Goal: Information Seeking & Learning: Check status

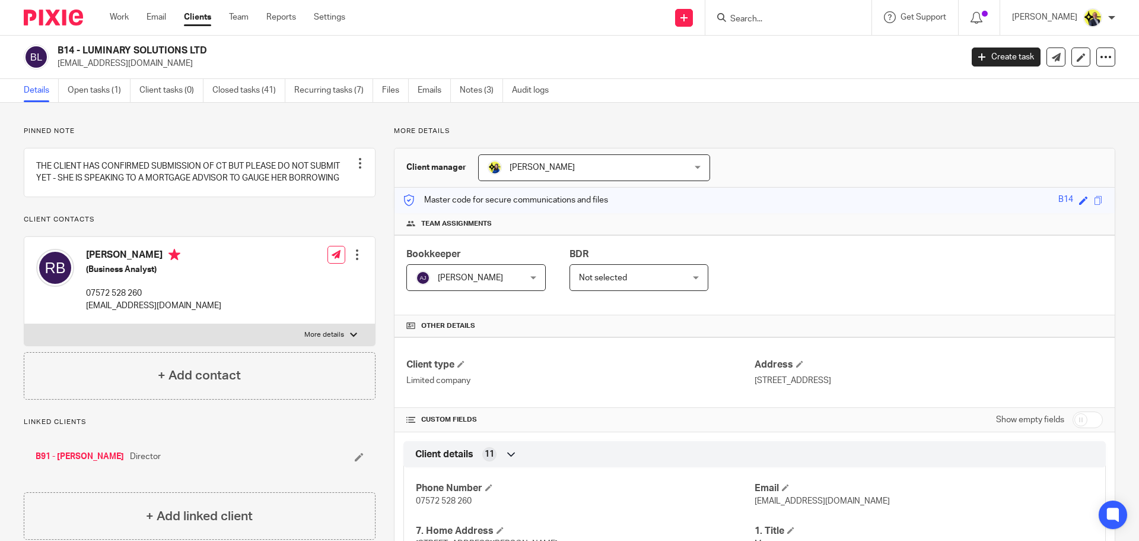
click at [752, 17] on input "Search" at bounding box center [782, 19] width 107 height 11
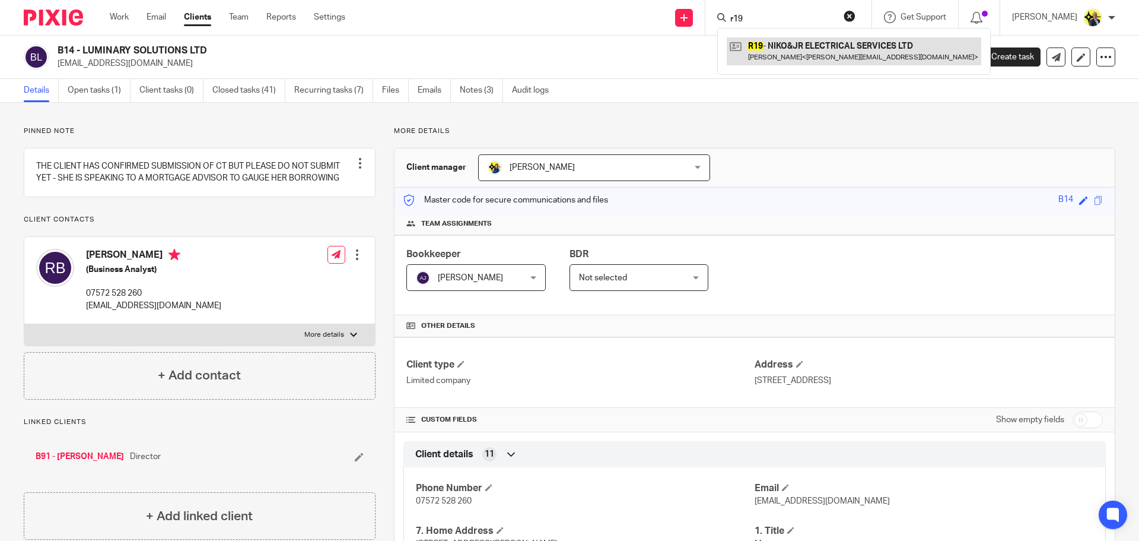
type input "r19"
click at [790, 45] on link at bounding box center [854, 50] width 255 height 27
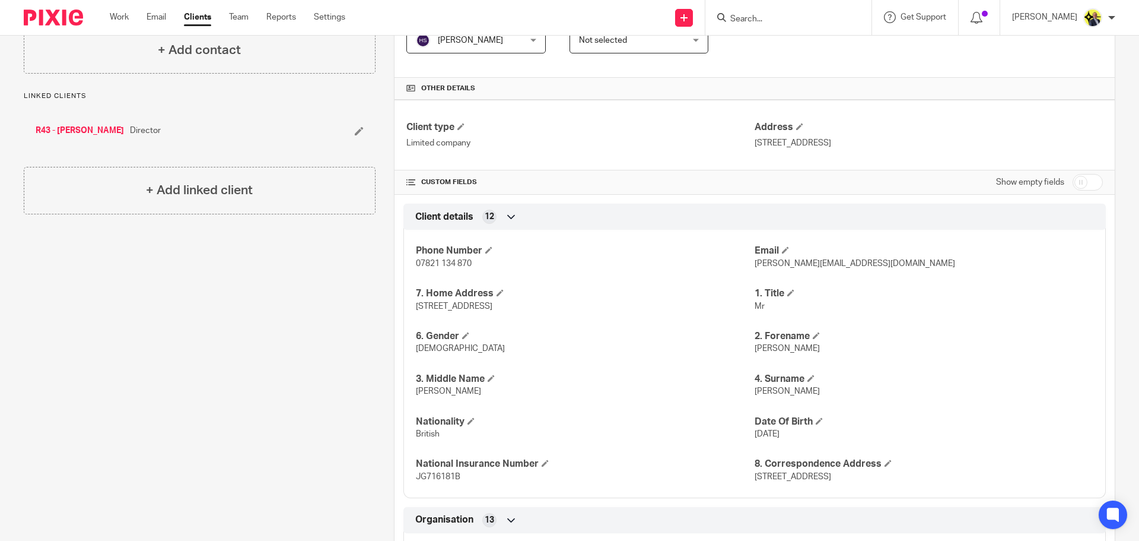
scroll to position [297, 0]
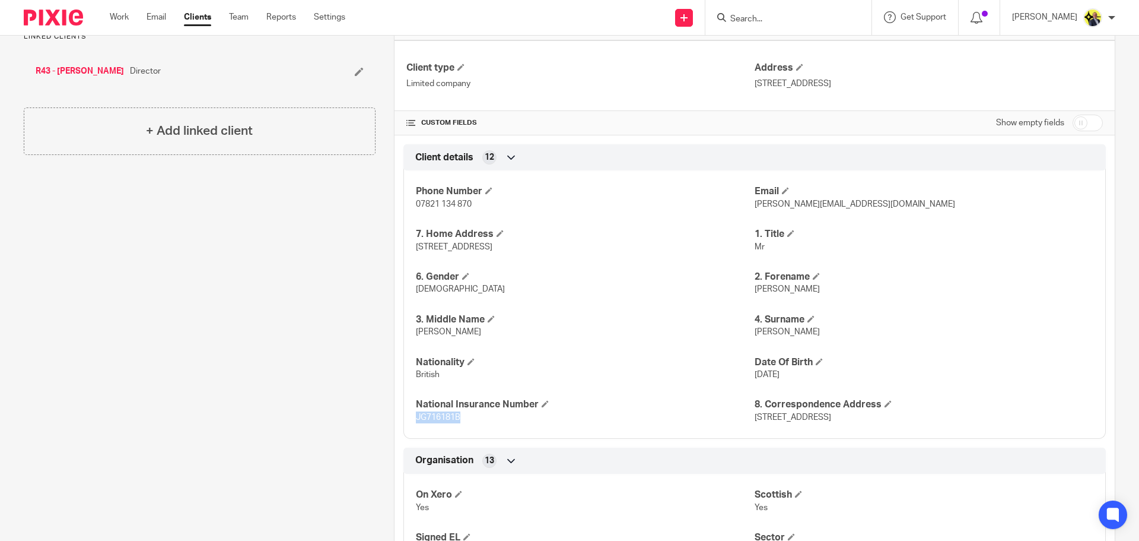
drag, startPoint x: 459, startPoint y: 417, endPoint x: 412, endPoint y: 423, distance: 46.7
click at [416, 423] on p "JG716181B" at bounding box center [585, 417] width 339 height 12
copy span "JG716181B"
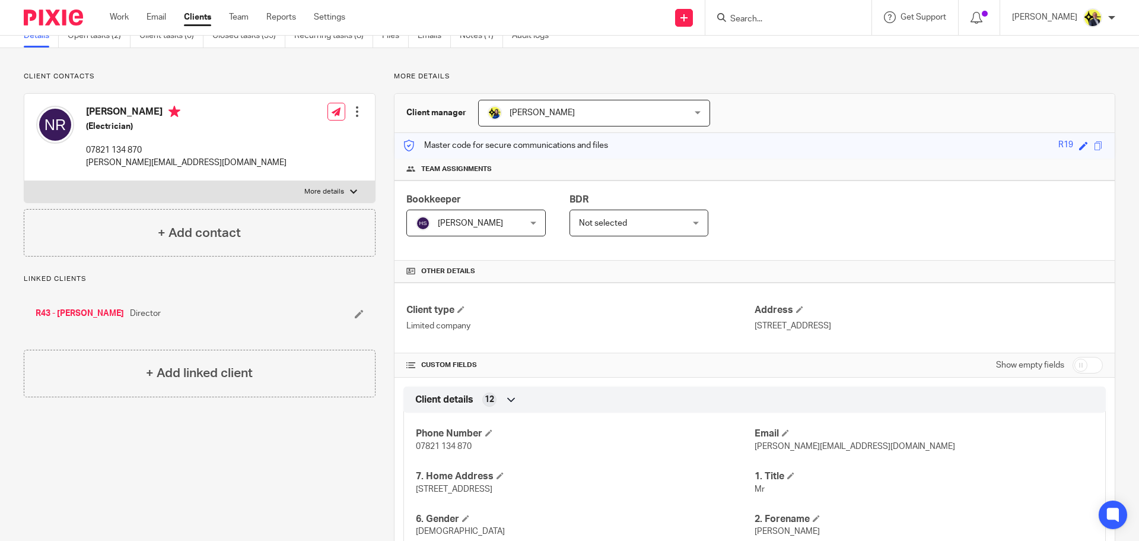
scroll to position [0, 0]
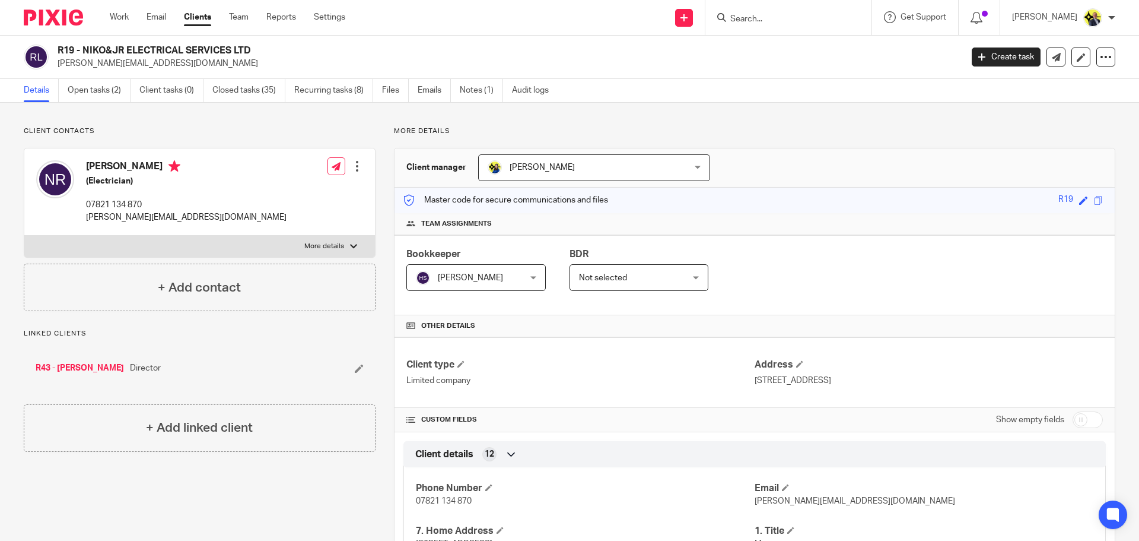
click at [767, 17] on input "Search" at bounding box center [782, 19] width 107 height 11
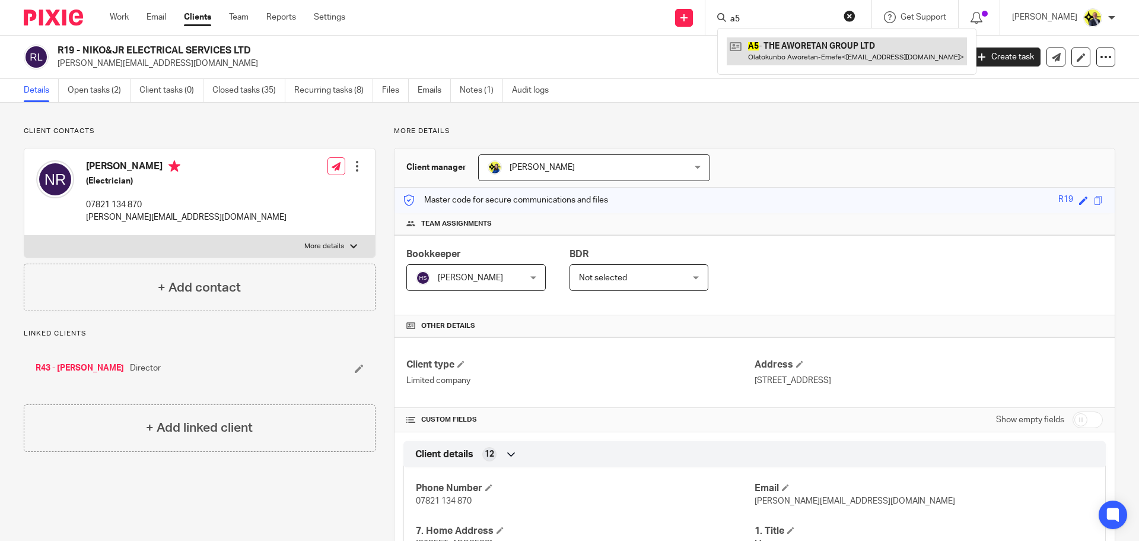
type input "a5"
click at [810, 48] on link at bounding box center [847, 50] width 240 height 27
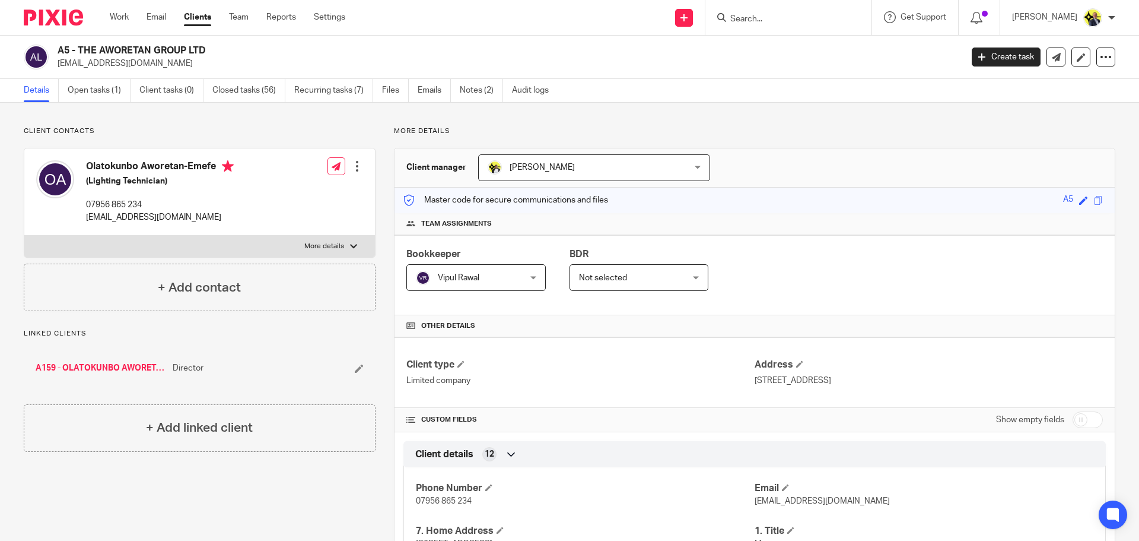
click at [147, 366] on link "A159 - OLATOKUNBO AWORETAN-EMEFE" at bounding box center [101, 368] width 131 height 12
click at [434, 88] on link "Emails" at bounding box center [429, 90] width 33 height 23
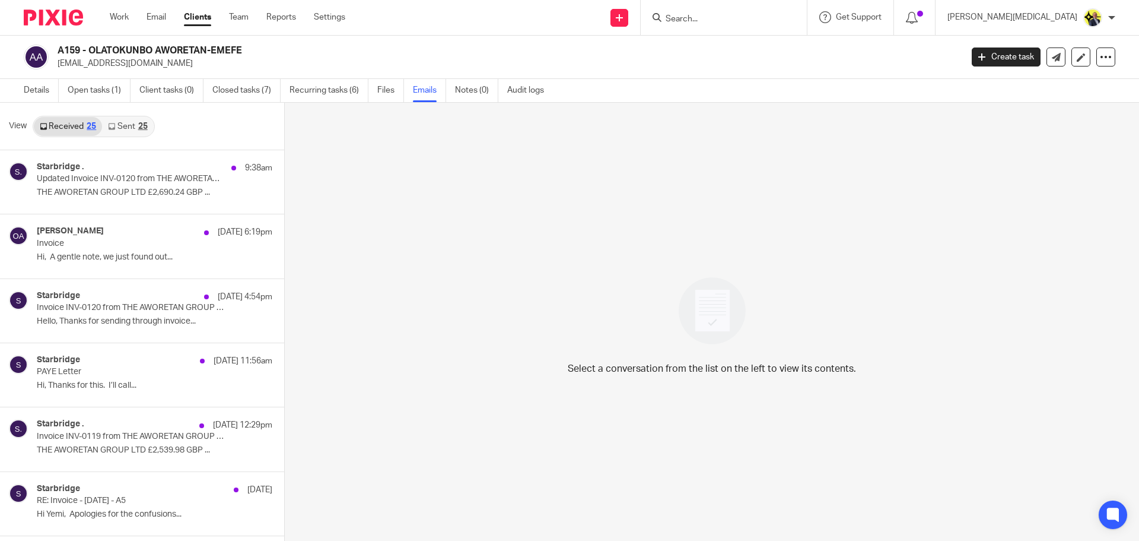
click at [124, 129] on link "Sent 25" at bounding box center [127, 126] width 51 height 19
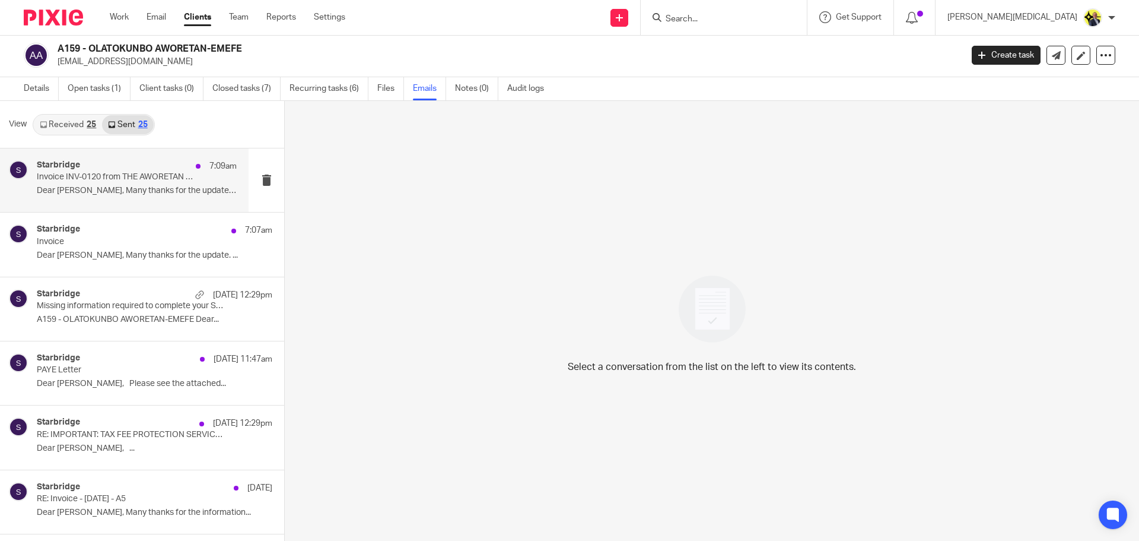
click at [135, 190] on p "Dear Emma, Many thanks for the update. ..." at bounding box center [137, 191] width 200 height 10
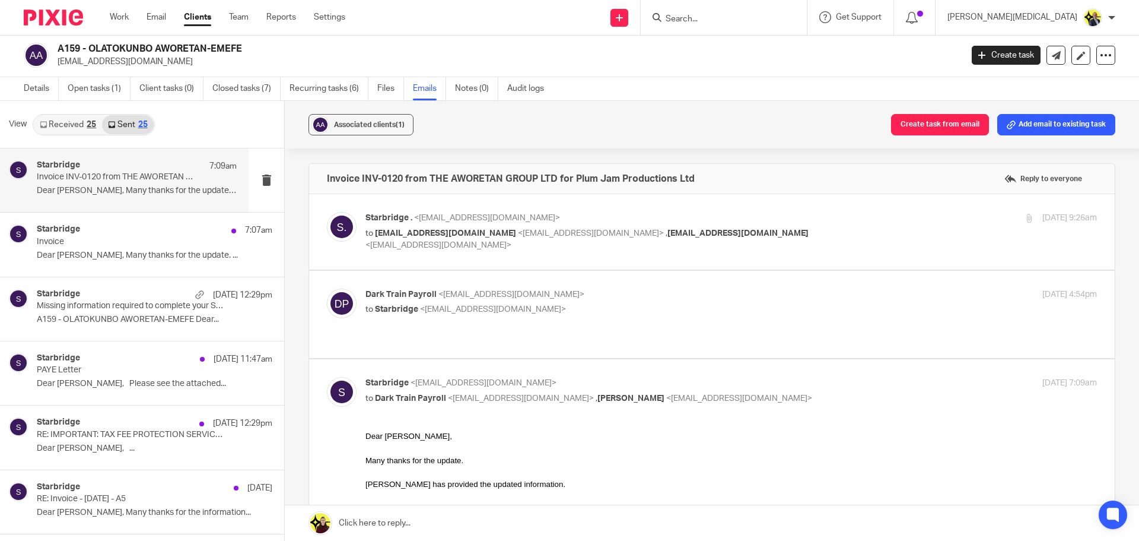
scroll to position [0, 0]
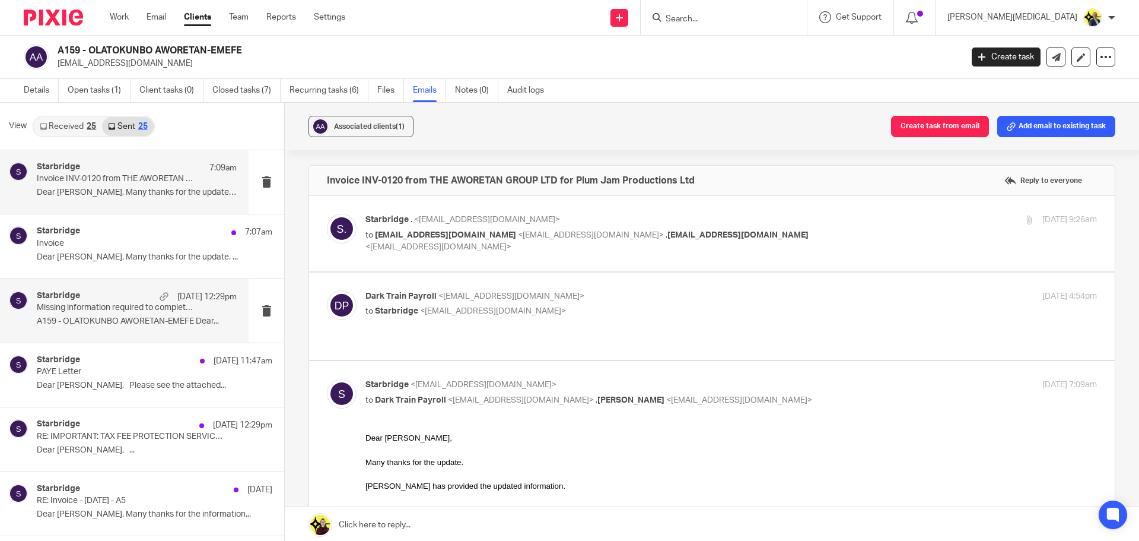
click at [112, 316] on p "A159 - OLATOKUNBO AWORETAN-EMEFE Dear..." at bounding box center [137, 321] width 200 height 10
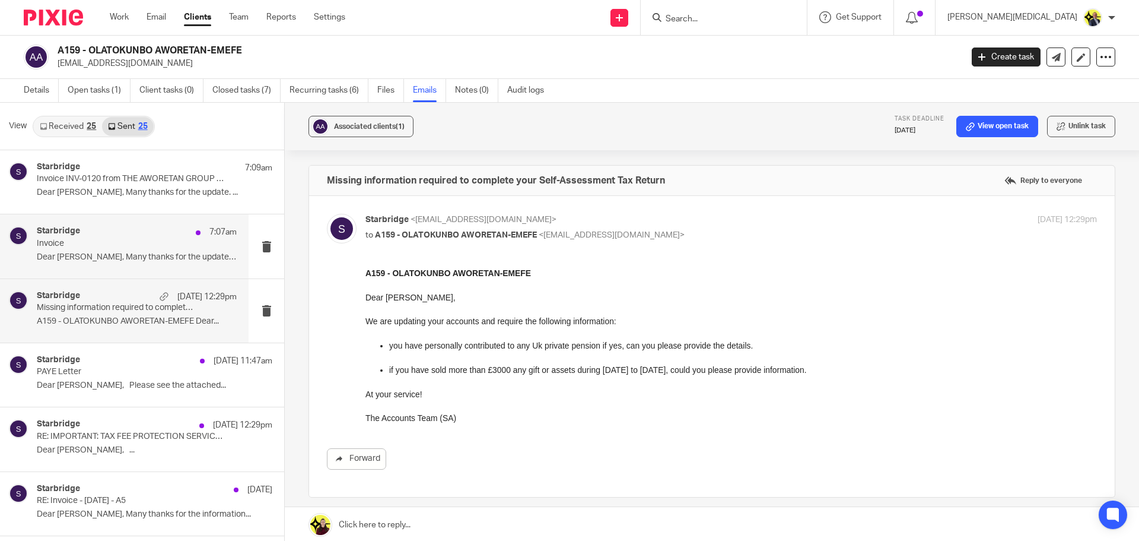
click at [101, 240] on p "Invoice" at bounding box center [117, 244] width 160 height 10
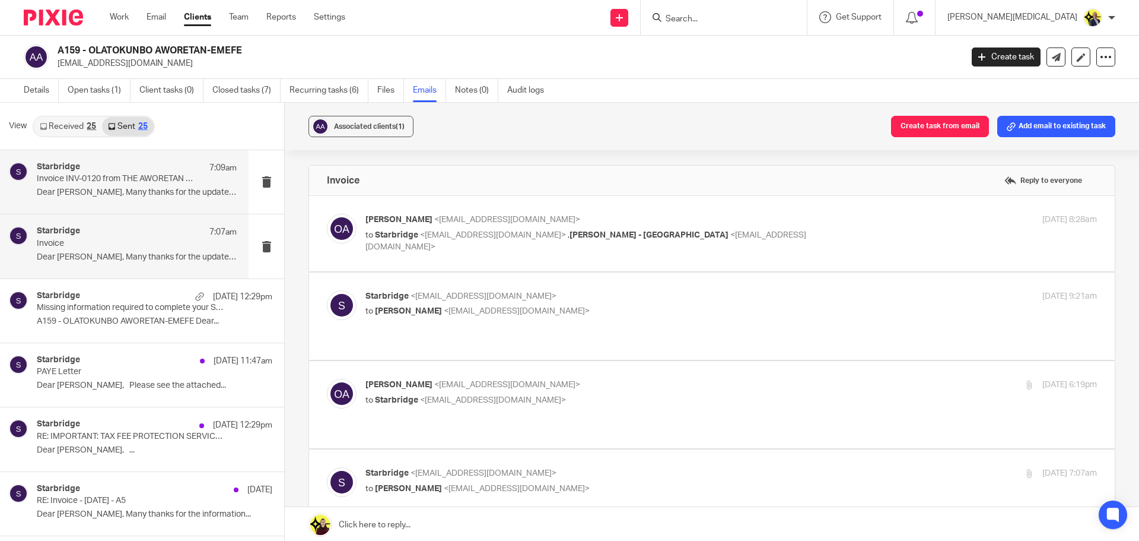
click at [104, 204] on div "Starbridge 7:09am Invoice INV-0120 from THE AWORETAN GROUP LTD for Plum Jam Pro…" at bounding box center [124, 181] width 249 height 63
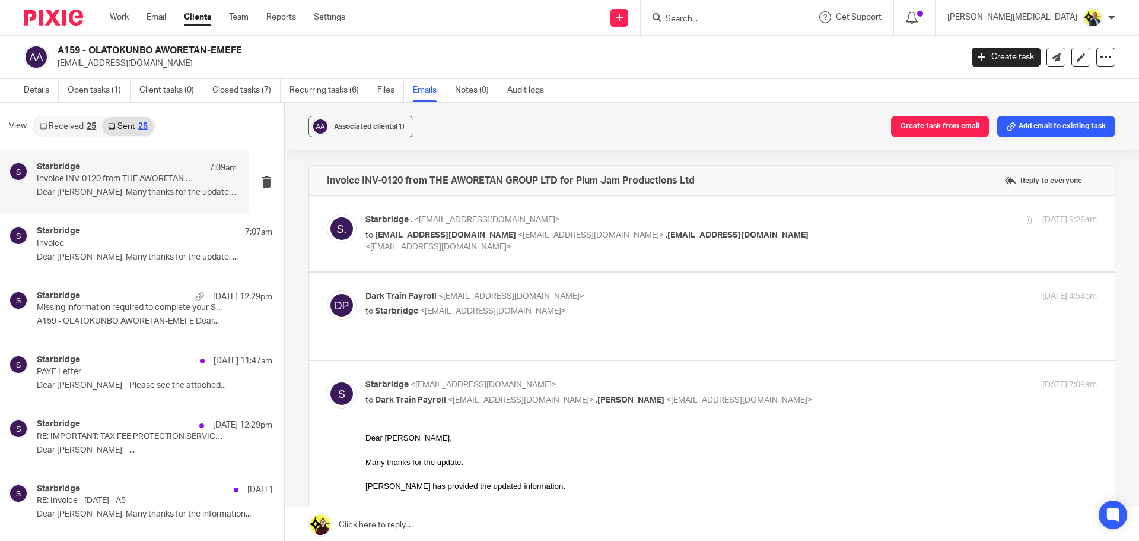
click at [77, 125] on link "Received 25" at bounding box center [68, 126] width 68 height 19
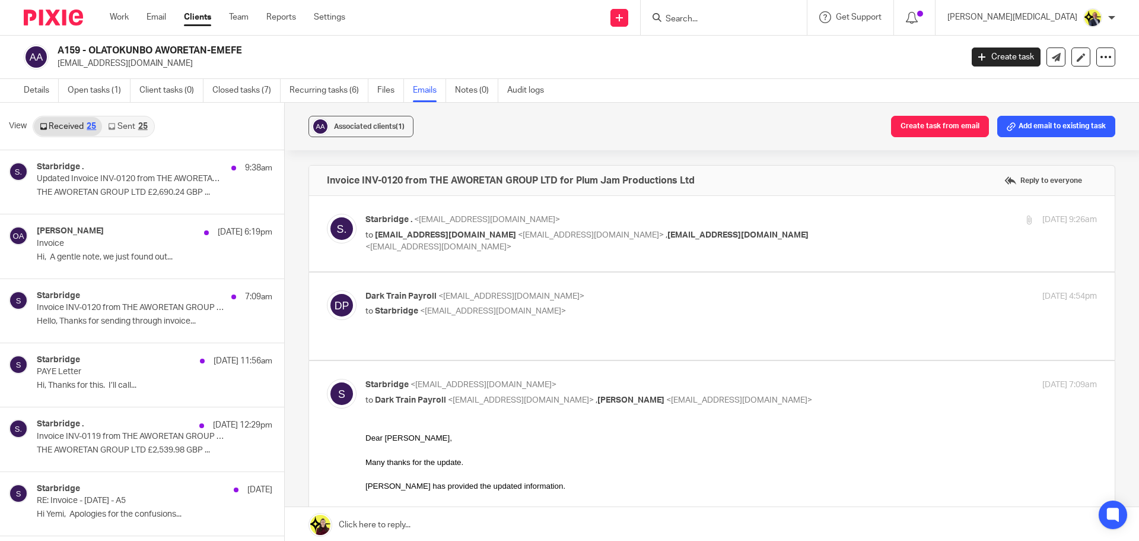
scroll to position [2, 0]
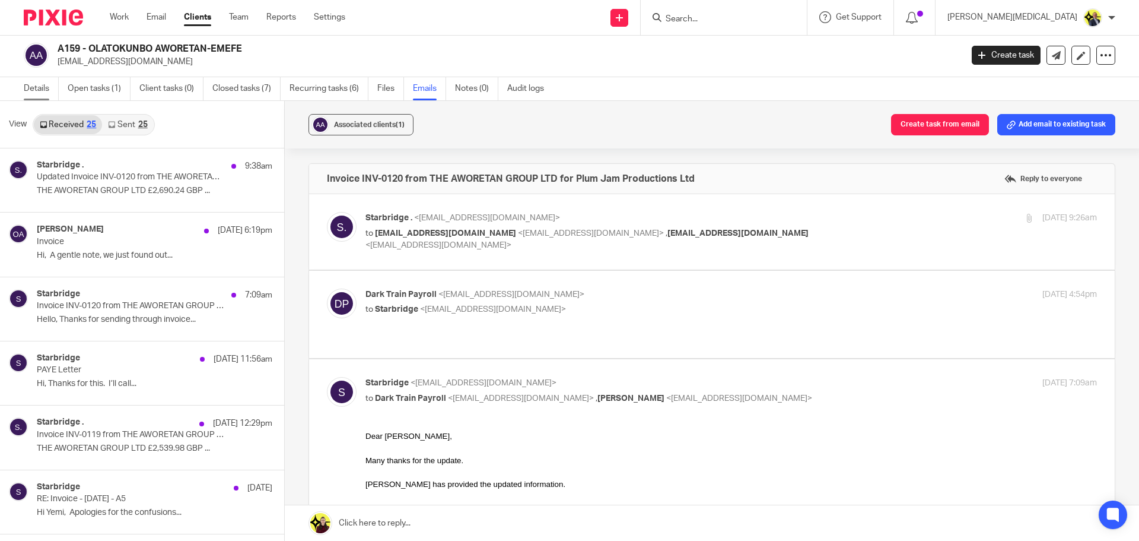
click at [39, 90] on link "Details" at bounding box center [41, 88] width 35 height 23
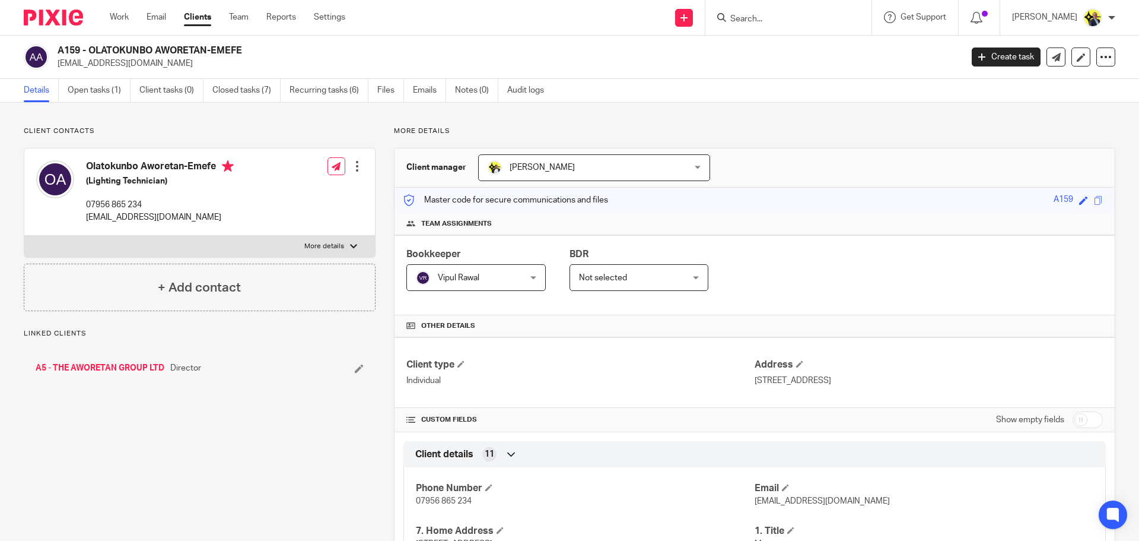
click at [269, 138] on div "Client contacts Olatokunbo Aworetan-Emefe (Lighting Technician) 07956 865 234 o…" at bounding box center [200, 218] width 352 height 185
click at [200, 344] on div "Linked clients A5 - THE AWORETAN GROUP LTD Director" at bounding box center [200, 357] width 352 height 57
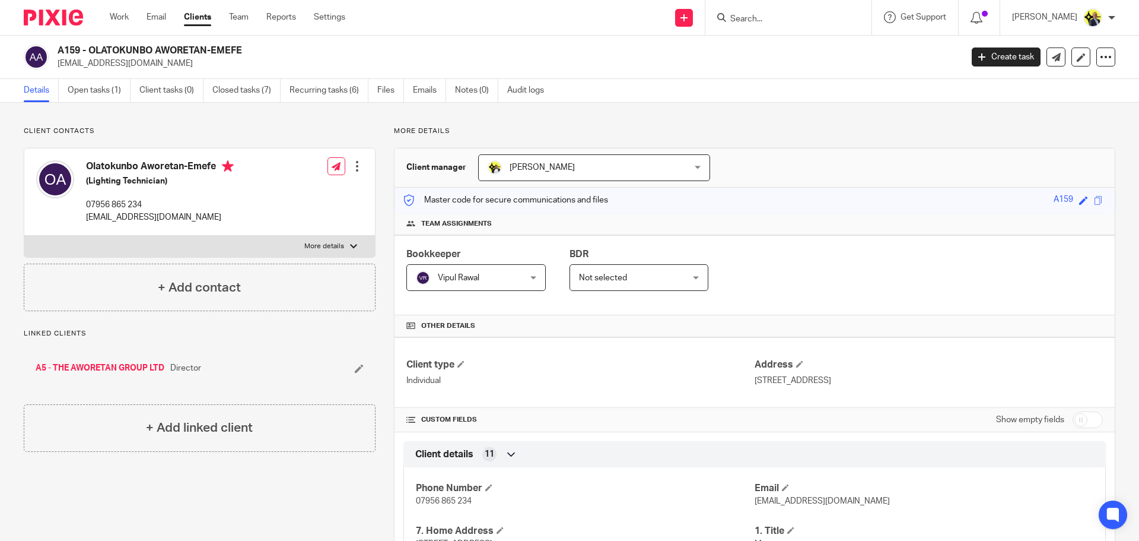
click at [167, 336] on p "Linked clients" at bounding box center [200, 333] width 352 height 9
